Goal: Task Accomplishment & Management: Complete application form

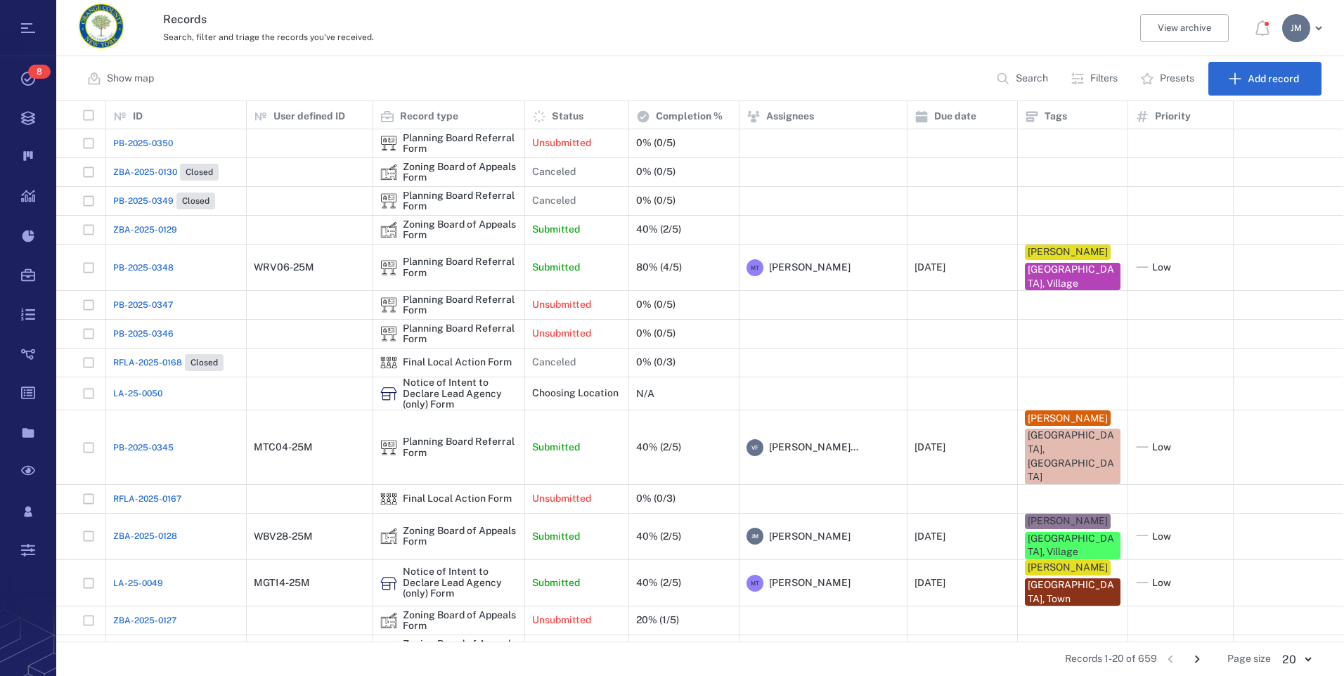
click at [1025, 76] on p "Search" at bounding box center [1032, 79] width 32 height 14
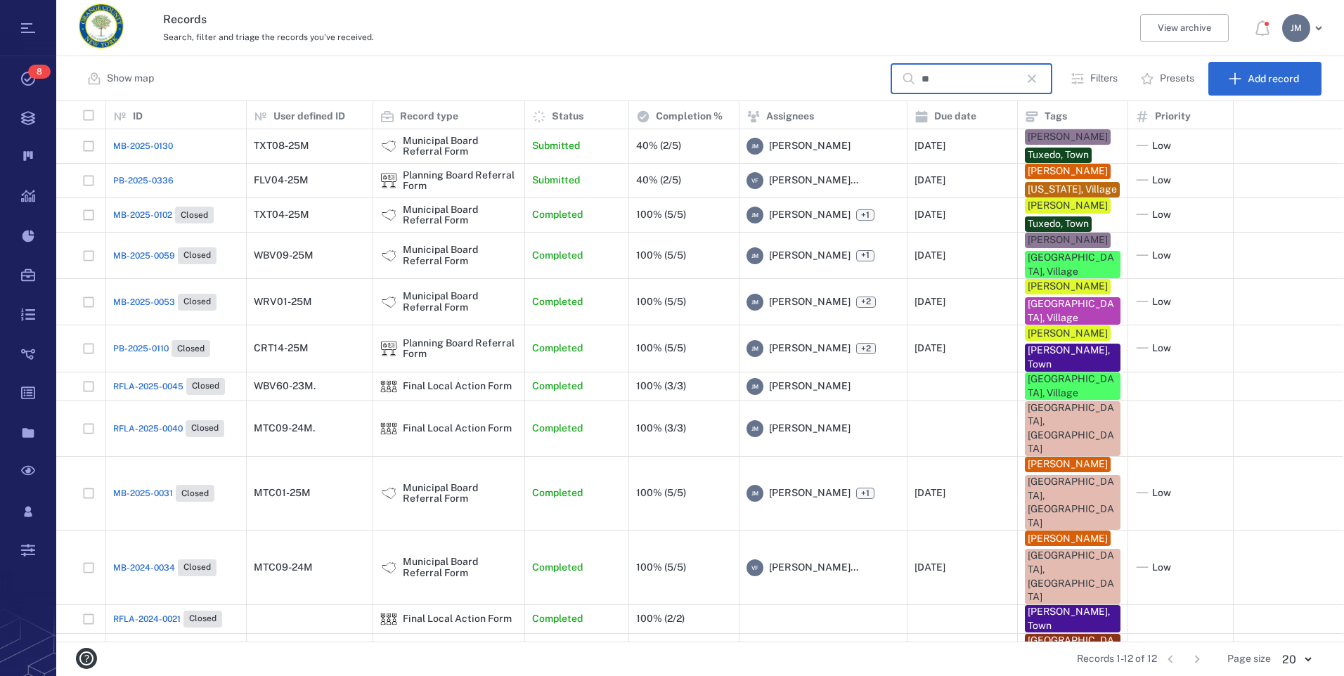
type input "**"
click at [422, 181] on div "Planning Board Referral Form" at bounding box center [460, 181] width 115 height 22
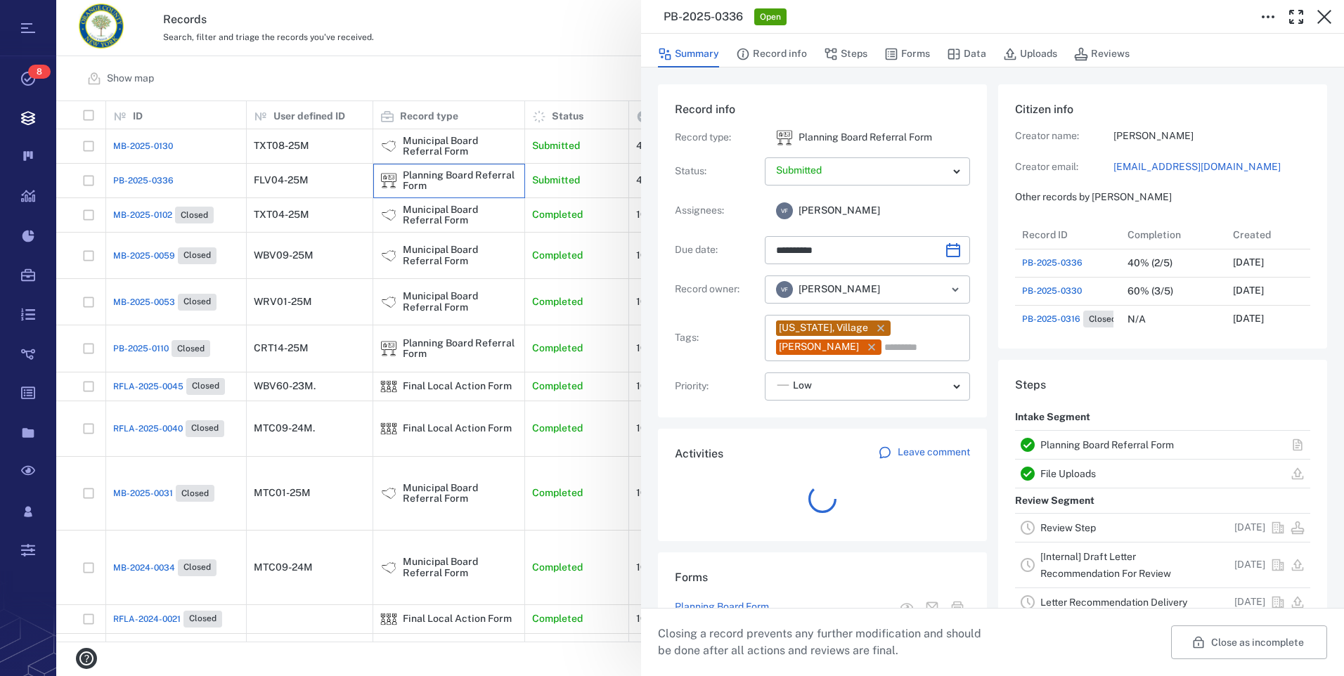
scroll to position [11, 11]
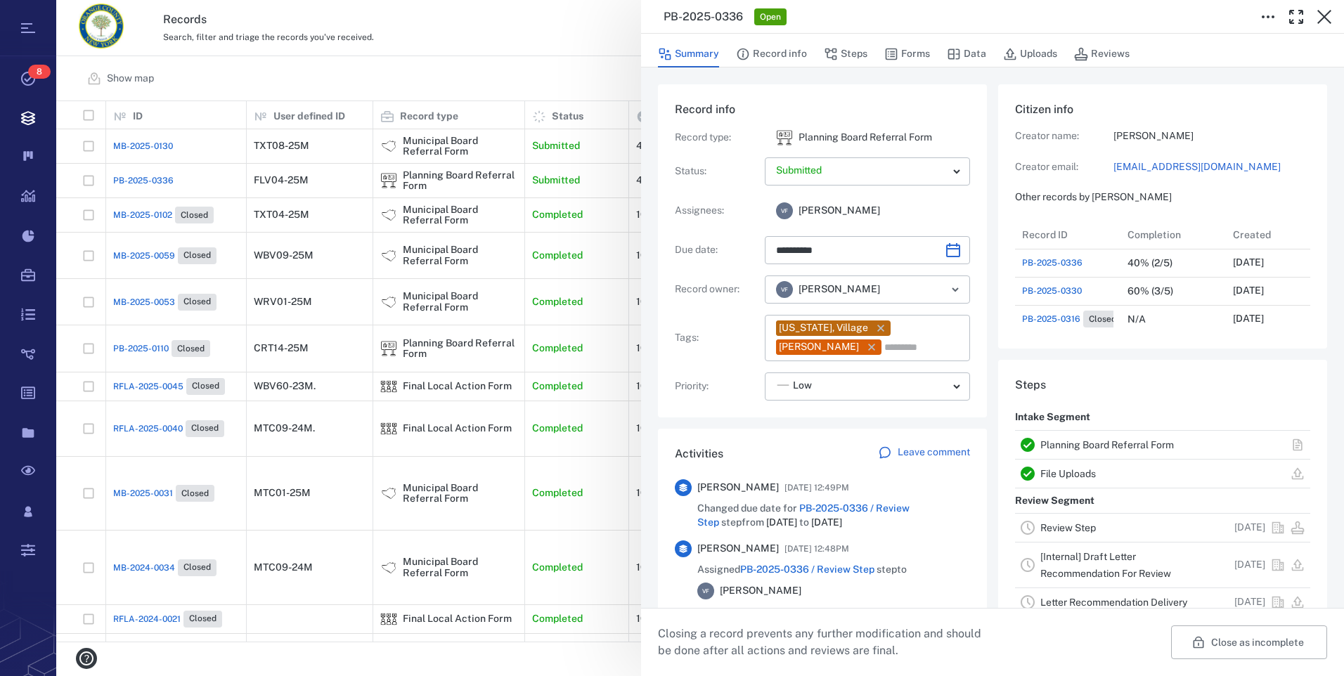
click at [1086, 445] on link "Planning Board Referral Form" at bounding box center [1107, 444] width 134 height 11
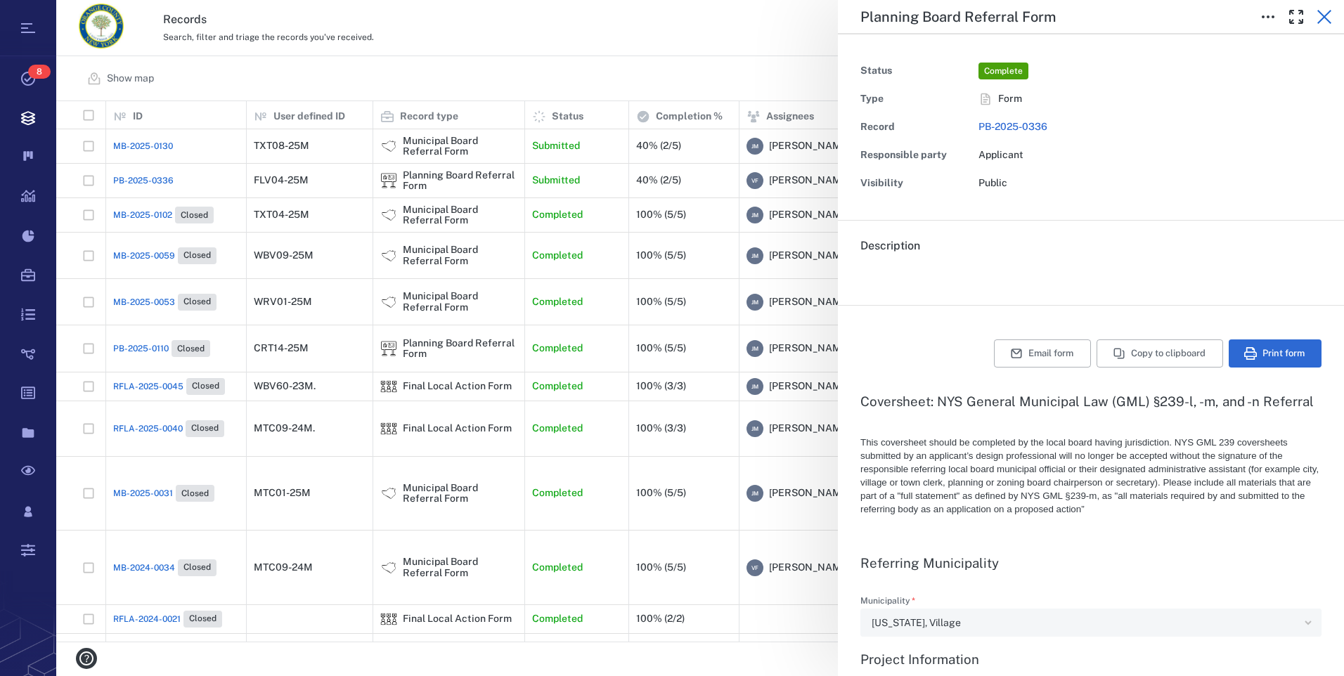
click at [1324, 20] on icon "button" at bounding box center [1324, 16] width 17 height 17
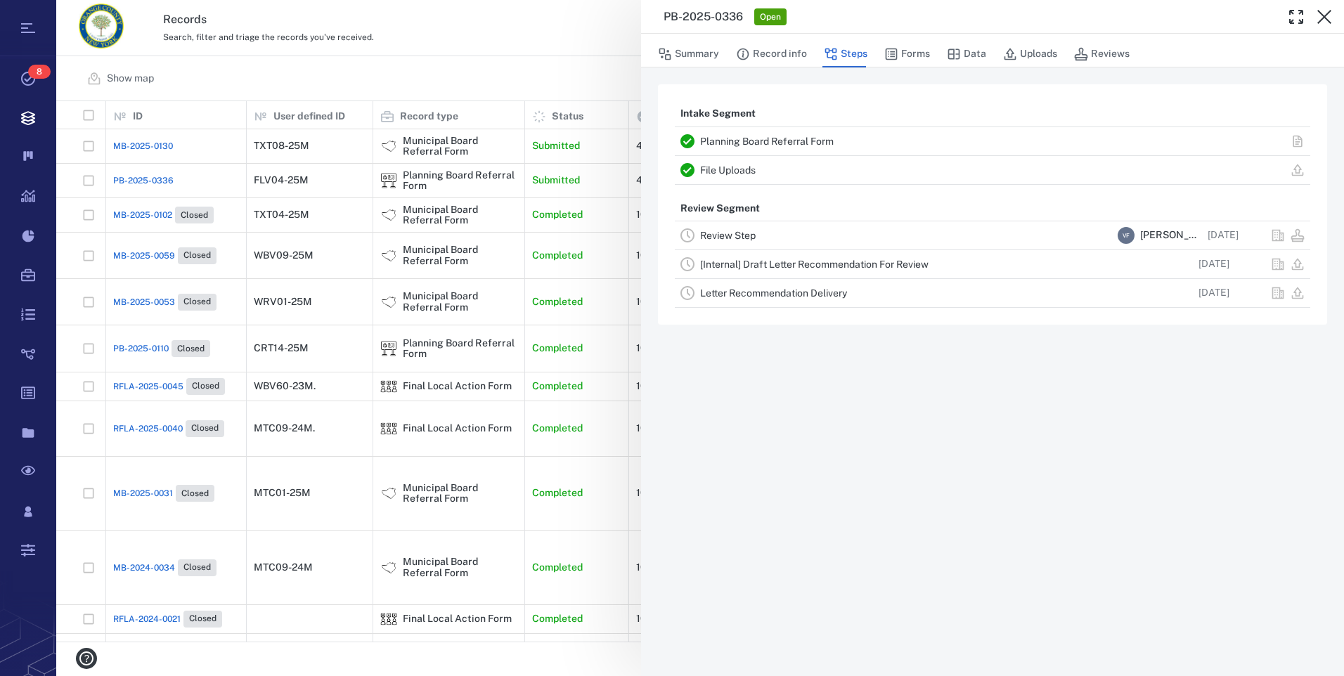
click at [720, 170] on link "File Uploads" at bounding box center [728, 169] width 56 height 11
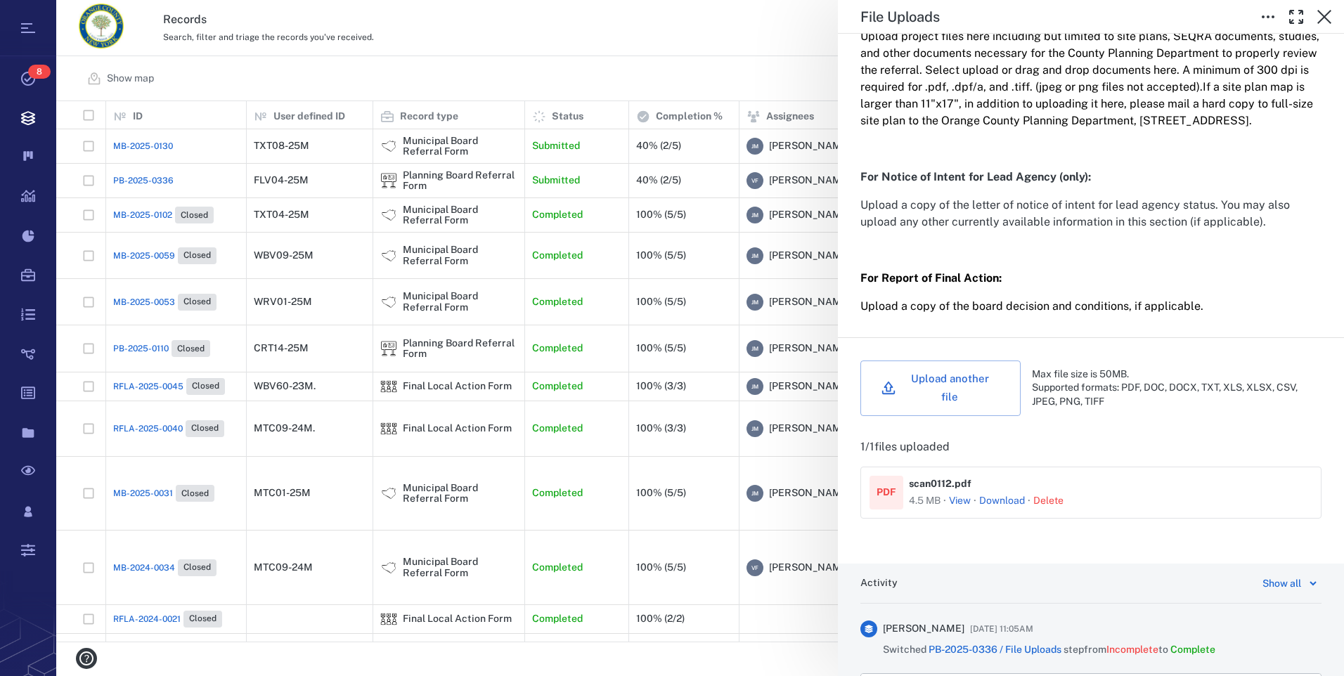
scroll to position [351, 0]
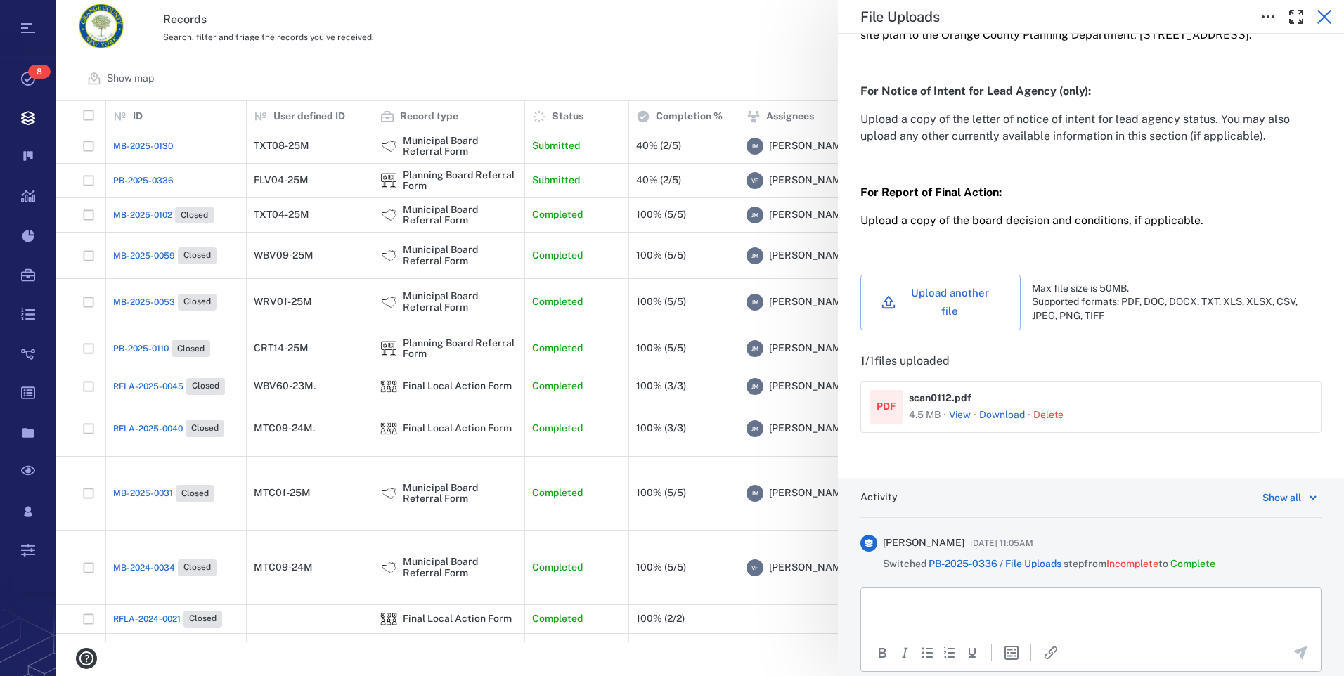
click at [1328, 12] on icon "button" at bounding box center [1324, 16] width 17 height 17
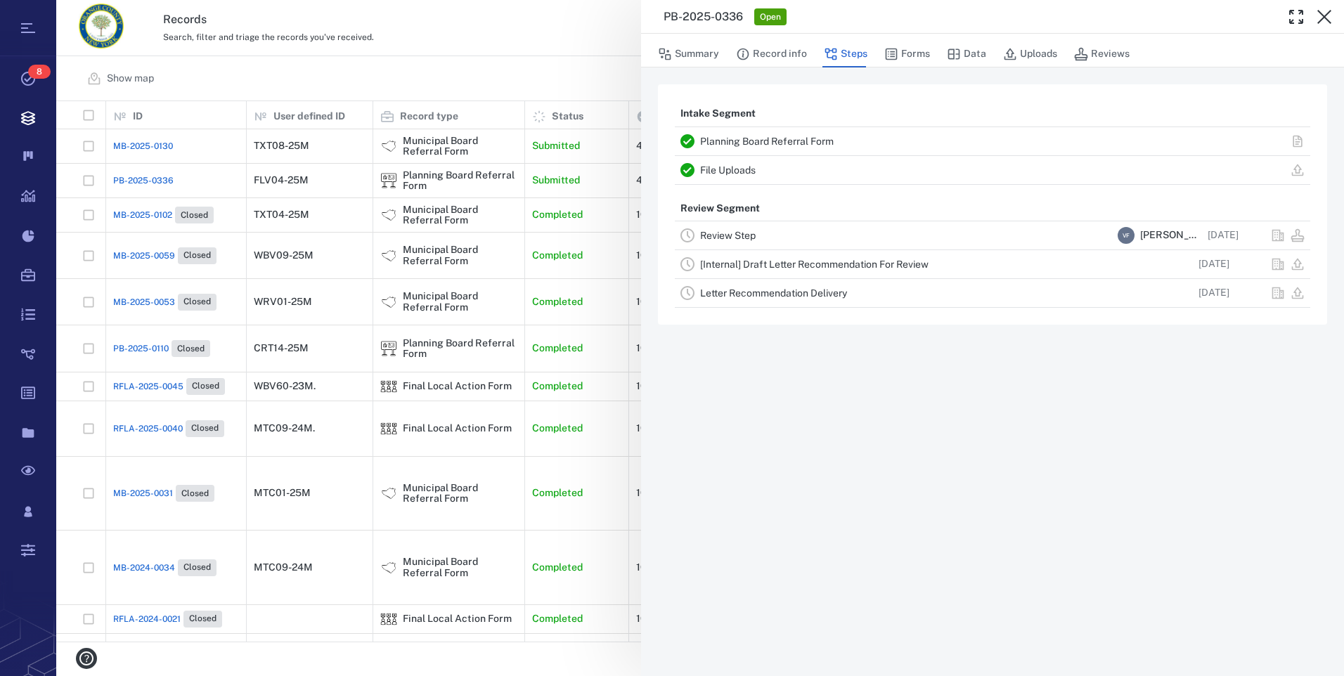
click at [786, 141] on link "Planning Board Referral Form" at bounding box center [767, 141] width 134 height 11
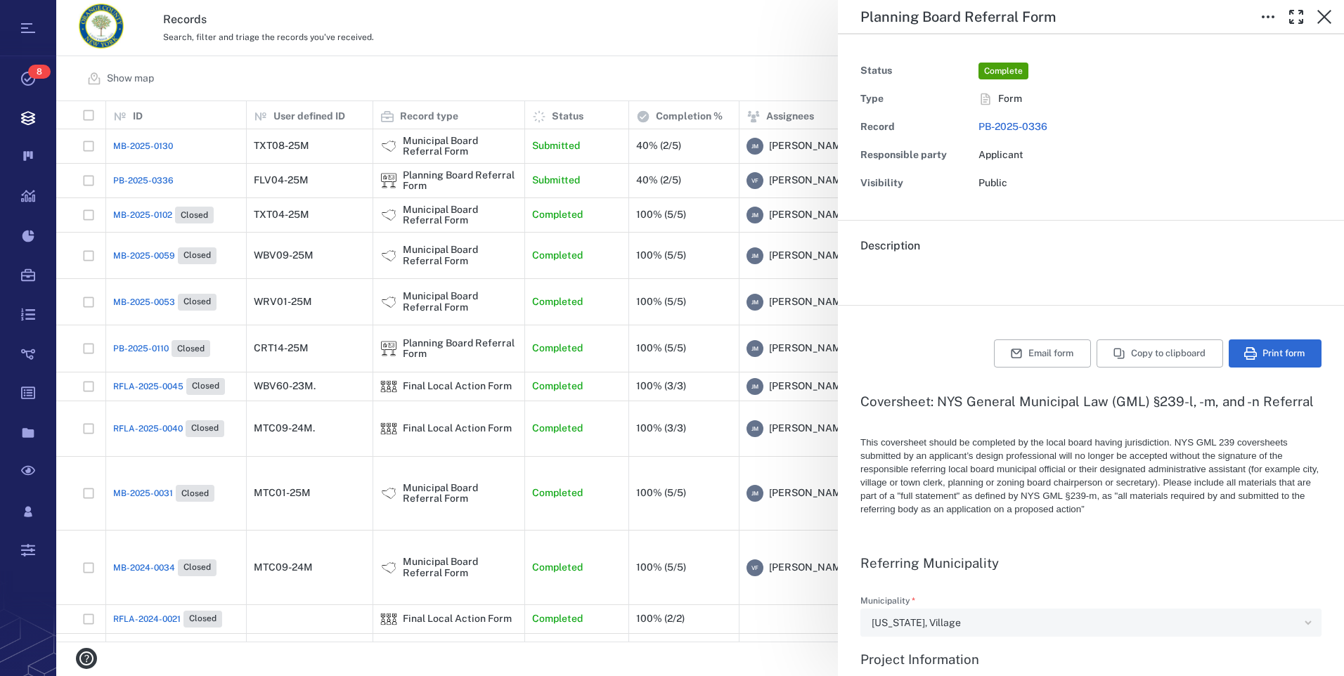
type textarea "*"
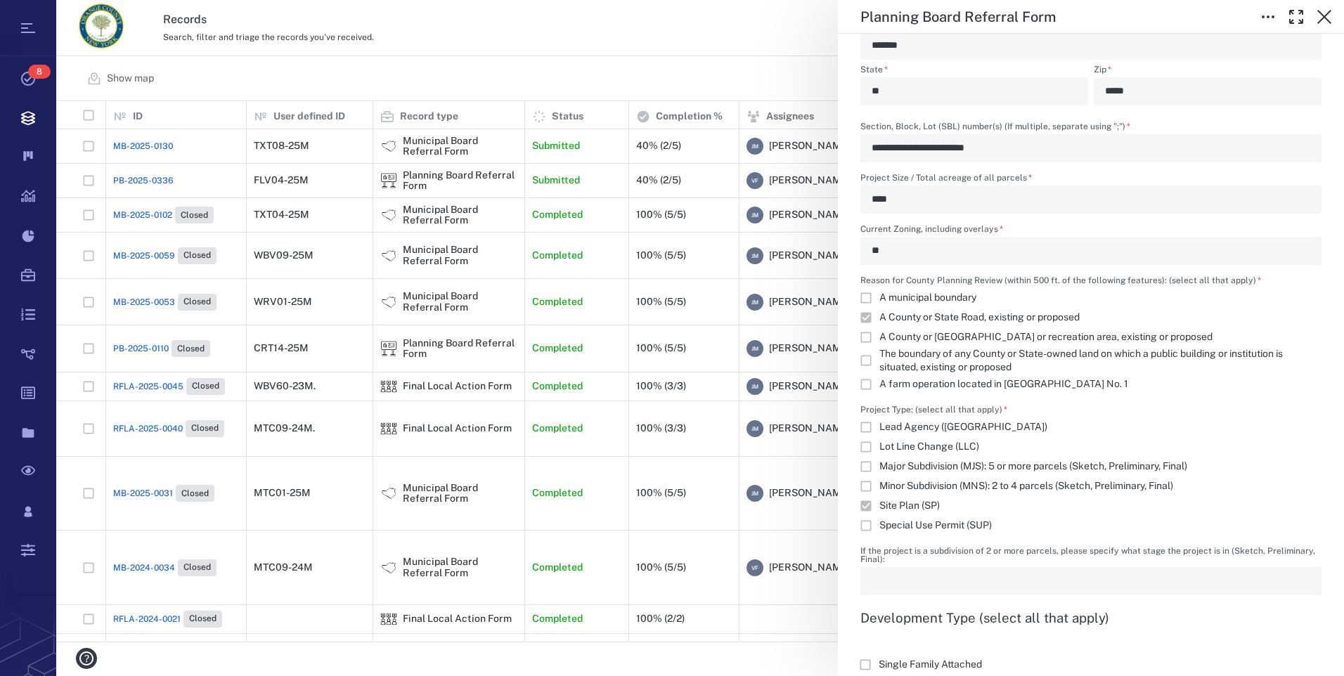
scroll to position [1125, 0]
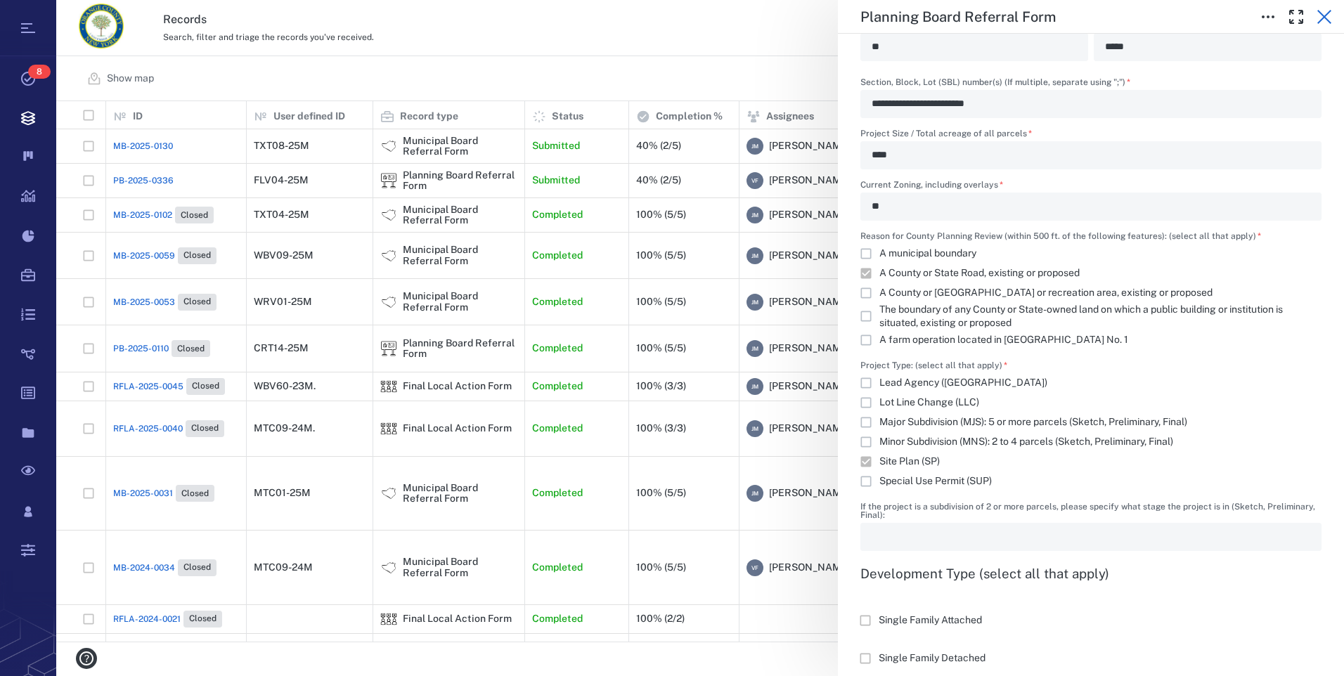
click at [1323, 14] on icon "button" at bounding box center [1324, 16] width 17 height 17
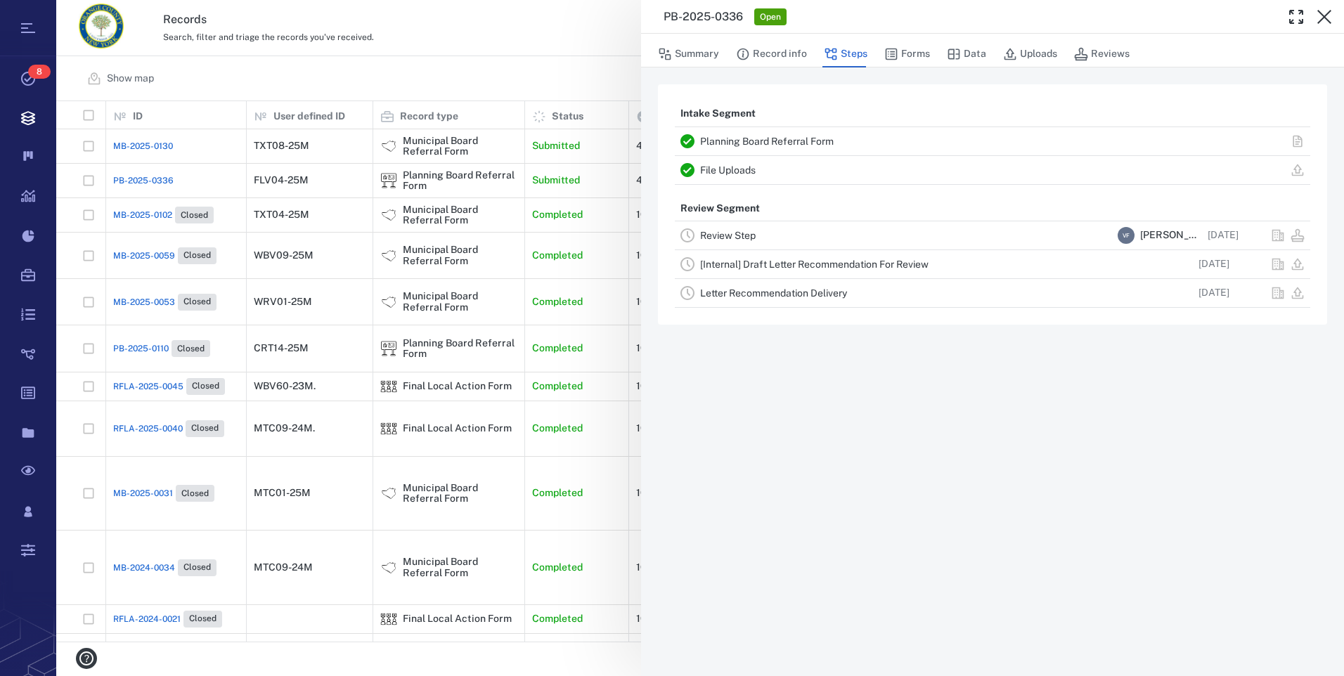
click at [763, 144] on link "Planning Board Referral Form" at bounding box center [767, 141] width 134 height 11
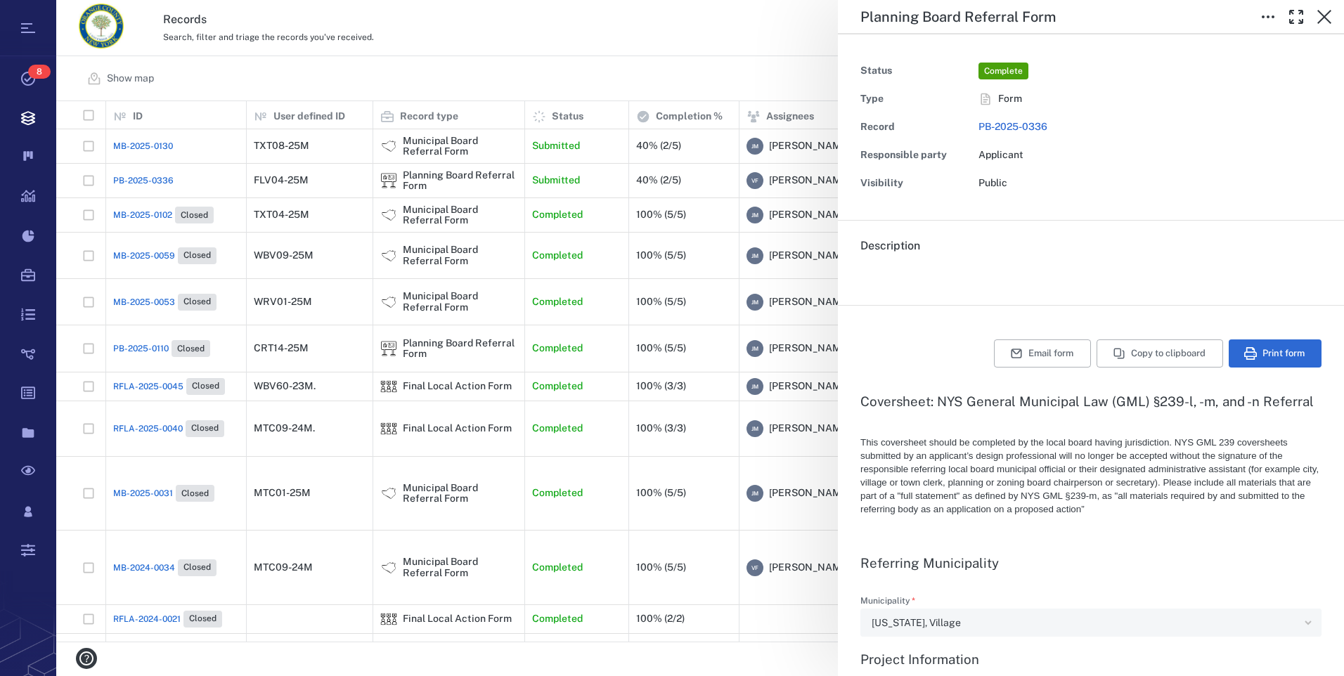
type textarea "*"
click at [1326, 13] on icon "button" at bounding box center [1324, 16] width 17 height 17
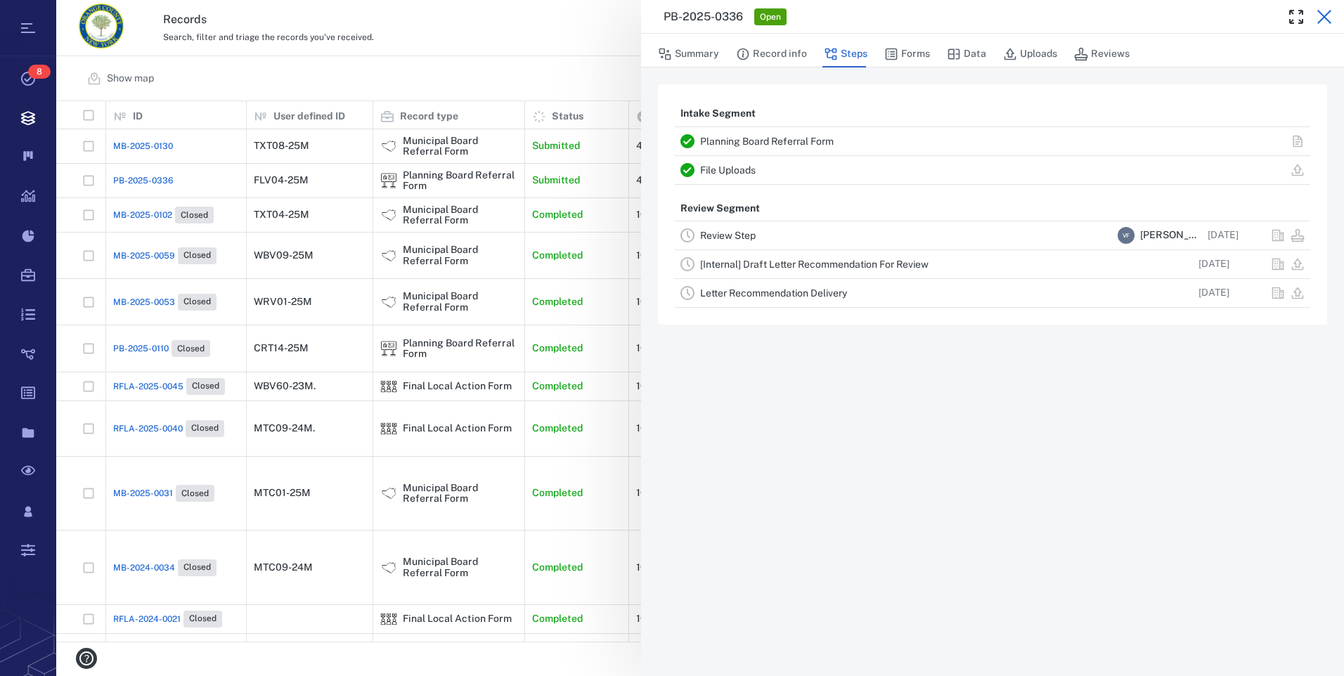
click at [1328, 18] on icon "button" at bounding box center [1324, 16] width 17 height 17
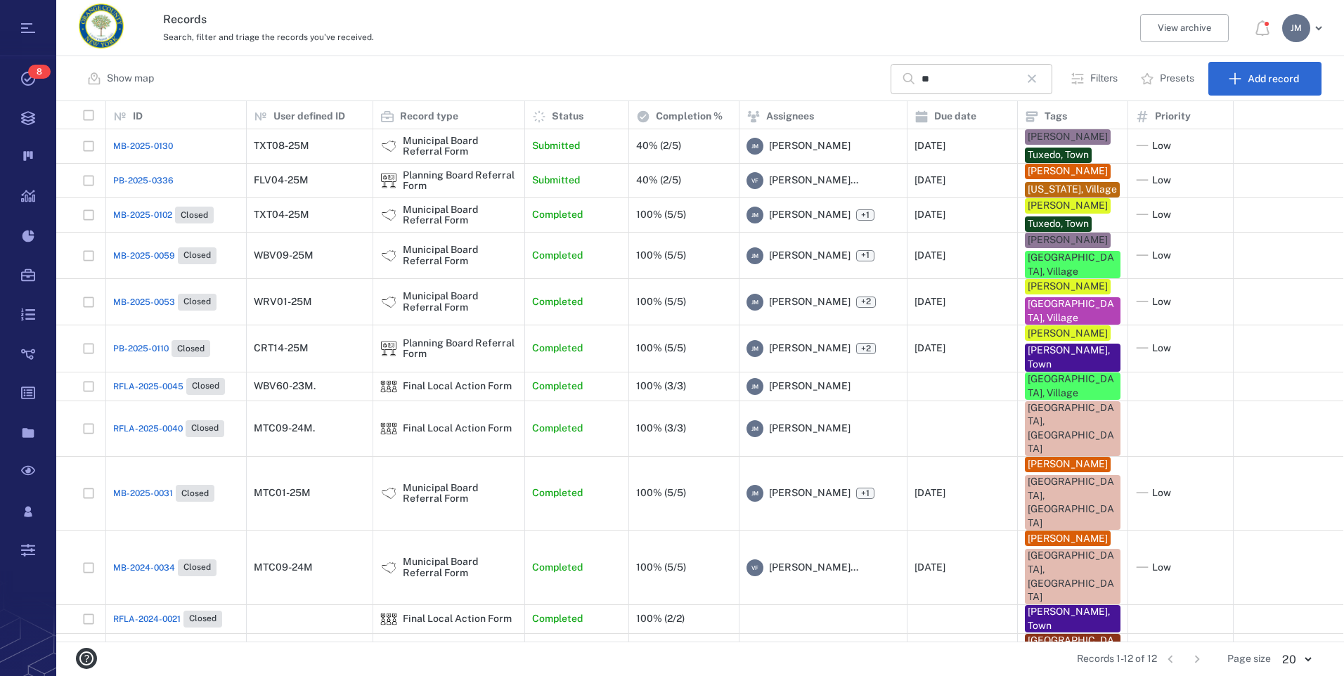
click at [1036, 77] on icon "button" at bounding box center [1032, 79] width 8 height 8
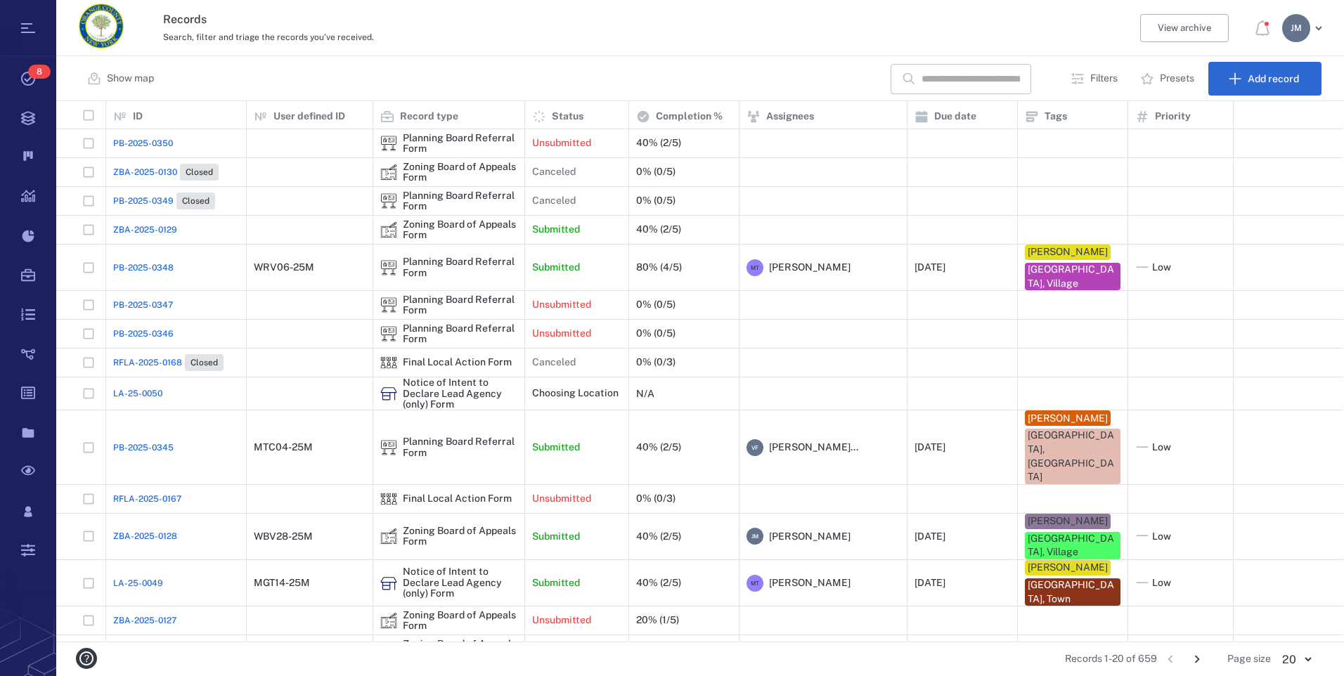
click at [1288, 35] on div "[PERSON_NAME]" at bounding box center [1296, 28] width 28 height 28
click at [1225, 119] on span "Log out" at bounding box center [1222, 122] width 34 height 14
